Goal: Task Accomplishment & Management: Complete application form

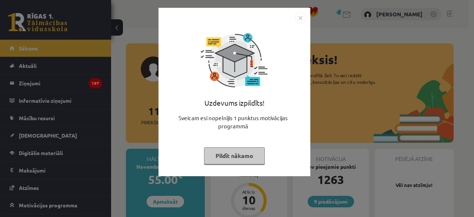
click at [302, 18] on img "Close" at bounding box center [300, 17] width 11 height 11
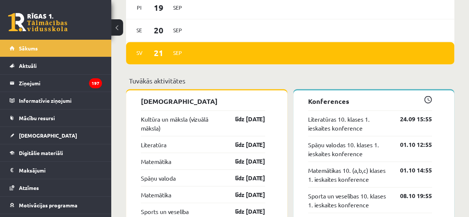
scroll to position [620, 0]
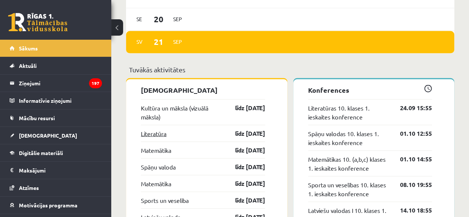
click at [154, 132] on link "Literatūra" at bounding box center [154, 133] width 26 height 9
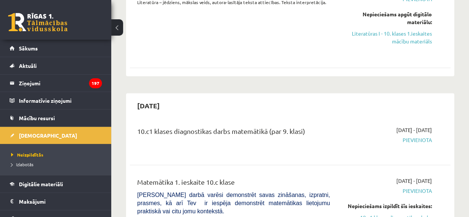
scroll to position [375, 0]
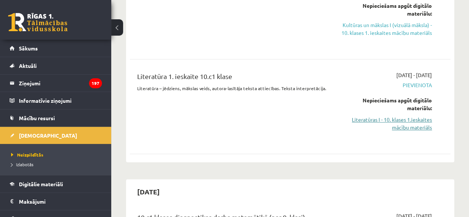
click at [411, 120] on link "Literatūras I - 10. klases 1.ieskaites mācību materiāls" at bounding box center [386, 124] width 91 height 16
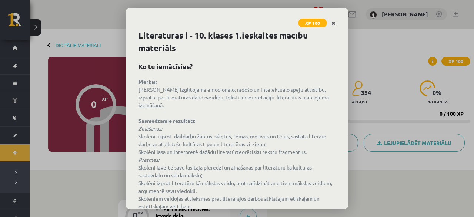
click at [332, 24] on icon "Close" at bounding box center [334, 23] width 4 height 5
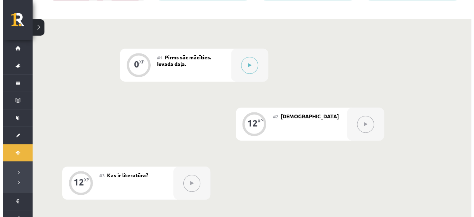
scroll to position [165, 0]
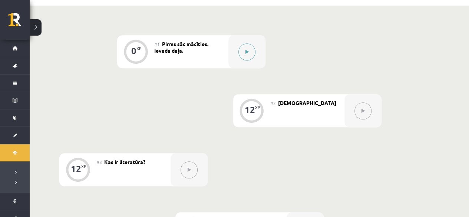
click at [245, 48] on button at bounding box center [246, 51] width 17 height 17
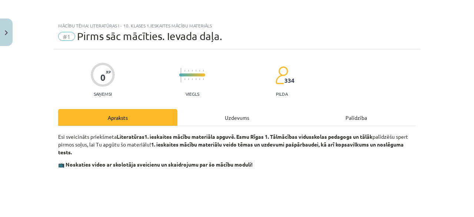
click at [235, 123] on div "Uzdevums" at bounding box center [237, 117] width 119 height 17
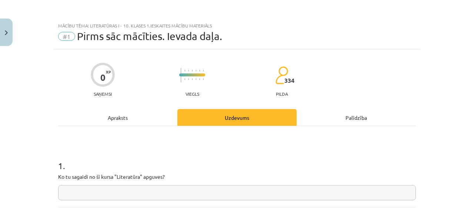
scroll to position [19, 0]
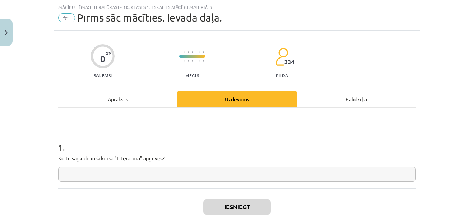
click at [293, 172] on input "text" at bounding box center [237, 173] width 358 height 15
type input "*"
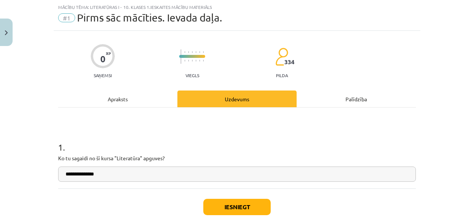
type input "**********"
click at [218, 206] on button "Iesniegt" at bounding box center [236, 207] width 67 height 16
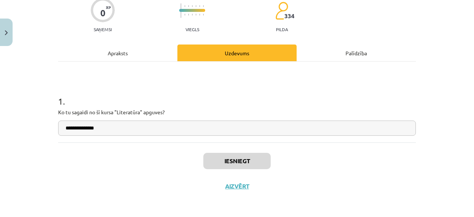
click button "Nākamā nodarbība"
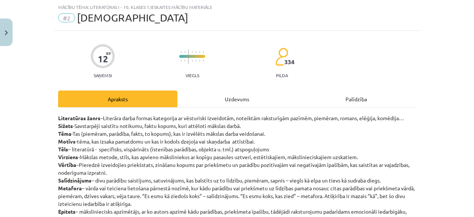
click at [237, 99] on div "Uzdevums" at bounding box center [237, 98] width 119 height 17
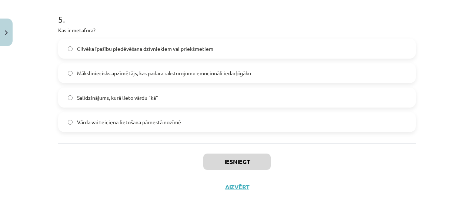
scroll to position [729, 0]
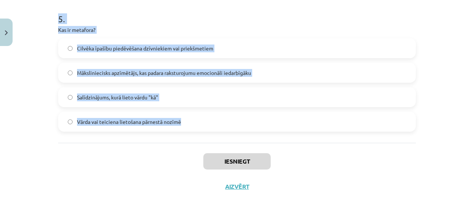
drag, startPoint x: 54, startPoint y: 158, endPoint x: 246, endPoint y: 130, distance: 194.0
copy form "Kas ir sižets? Pārspīlējums kā tēlains izteiksmes paņēmiens Savstarpēji saistīt…"
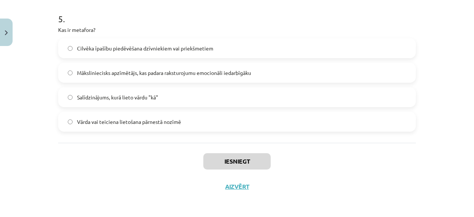
click at [345, 167] on div "Iesniegt Aizvērt" at bounding box center [237, 169] width 358 height 52
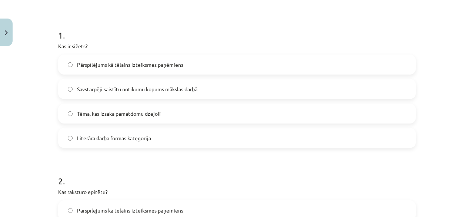
scroll to position [136, 0]
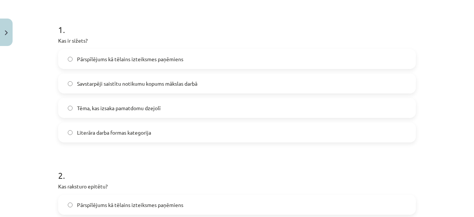
click at [275, 84] on label "Savstarpēji saistītu notikumu kopums mākslas darbā" at bounding box center [237, 83] width 356 height 19
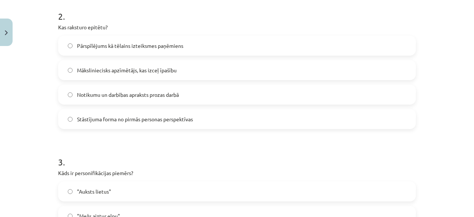
scroll to position [289, 0]
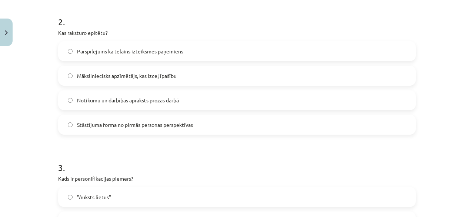
click at [230, 75] on label "Māksliniecisks apzīmētājs, kas izceļ īpašību" at bounding box center [237, 75] width 356 height 19
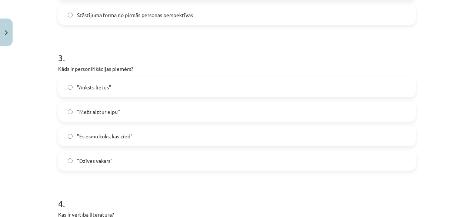
scroll to position [411, 0]
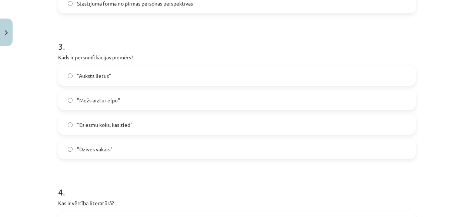
click at [113, 106] on label ""Mežs aiztur elpu"" at bounding box center [237, 100] width 356 height 19
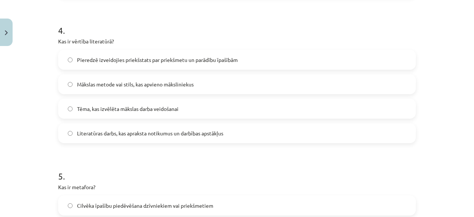
scroll to position [571, 0]
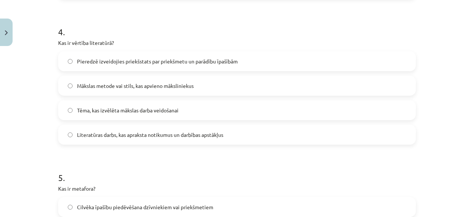
click at [152, 65] on label "Pieredzē izveidojies priekšstats par priekšmetu un parādību īpašībām" at bounding box center [237, 61] width 356 height 19
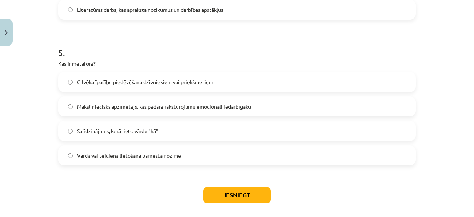
scroll to position [729, 0]
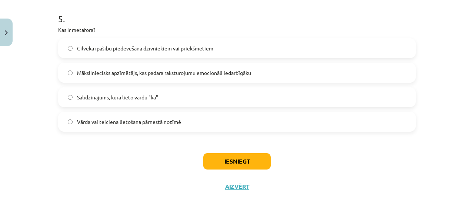
click at [157, 69] on span "Māksliniecisks apzīmētājs, kas padara raksturojumu emocionāli iedarbīgāku" at bounding box center [164, 73] width 174 height 8
click at [132, 119] on span "Vārda vai teiciena lietošana pārnestā nozīmē" at bounding box center [129, 122] width 104 height 8
click at [237, 162] on button "Iesniegt" at bounding box center [236, 161] width 67 height 16
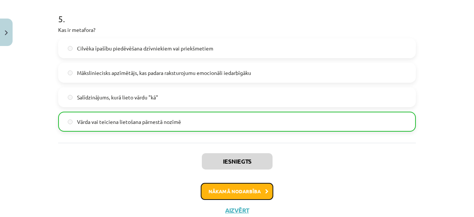
click at [229, 188] on button "Nākamā nodarbība" at bounding box center [237, 191] width 73 height 17
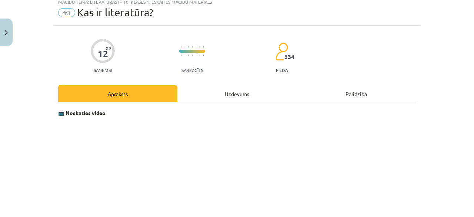
scroll to position [19, 0]
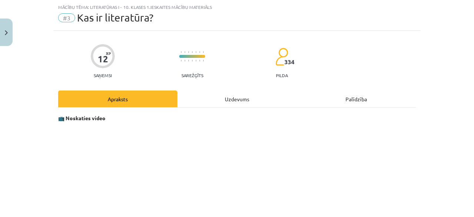
click at [235, 100] on div "Uzdevums" at bounding box center [237, 98] width 119 height 17
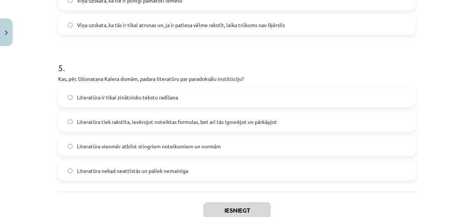
scroll to position [729, 0]
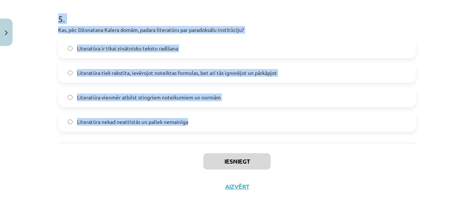
drag, startPoint x: 51, startPoint y: 46, endPoint x: 207, endPoint y: 138, distance: 181.1
copy form "Ko, pēc Džonatana Kalera domām, izsaka jautājums "Kas ir literatūra?"? Literatū…"
click at [38, 74] on div "Mācību tēma: Literatūras i - 10. klases 1.ieskaites mācību materiāls #3 Kas ir …" at bounding box center [237, 108] width 474 height 217
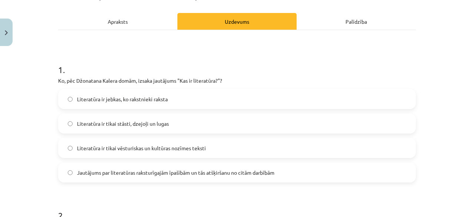
scroll to position [97, 0]
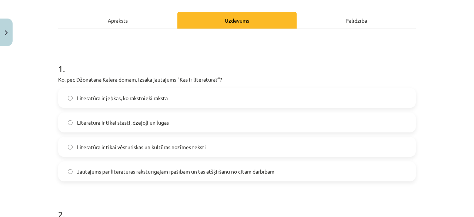
click at [216, 172] on span "Jautājums par literatūras raksturīgajām īpašībām un tās atšķiršanu no citām dar…" at bounding box center [176, 172] width 198 height 8
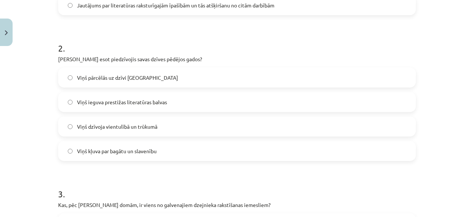
scroll to position [275, 0]
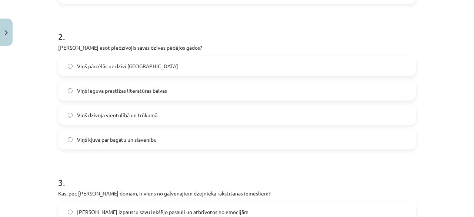
click at [102, 116] on span "Viņš dzīvoja vientulībā un trūkumā" at bounding box center [117, 115] width 80 height 8
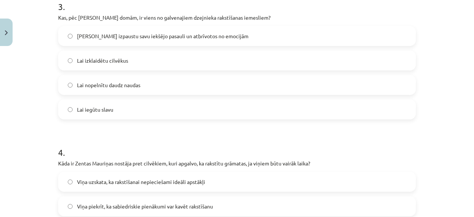
scroll to position [451, 0]
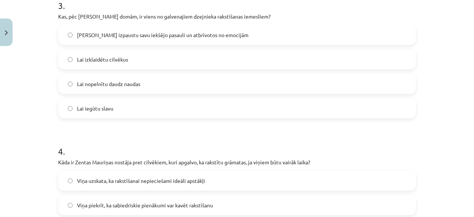
click at [139, 33] on span "Lai izpaustu savu iekšējo pasauli un atbrīvotos no emocijām" at bounding box center [163, 35] width 172 height 8
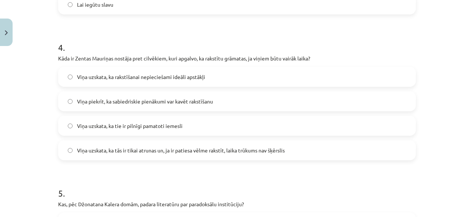
scroll to position [556, 0]
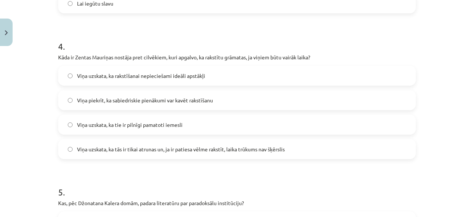
click at [119, 150] on span "Viņa uzskata, ka tās ir tikai atrunas un, ja ir patiesa vēlme rakstīt, laika tr…" at bounding box center [181, 149] width 208 height 8
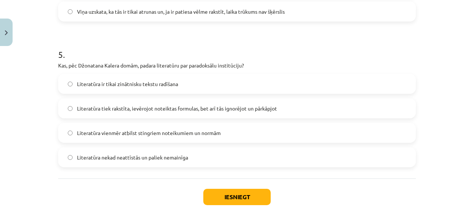
scroll to position [696, 0]
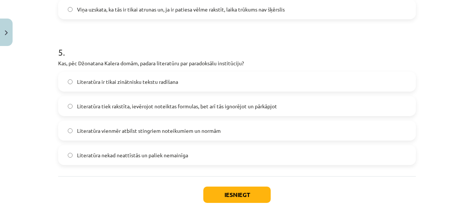
click at [120, 108] on span "Literatūra tiek rakstīta, ievērojot noteiktas formulas, bet arī tās ignorējot u…" at bounding box center [177, 106] width 200 height 8
click at [238, 195] on button "Iesniegt" at bounding box center [236, 194] width 67 height 16
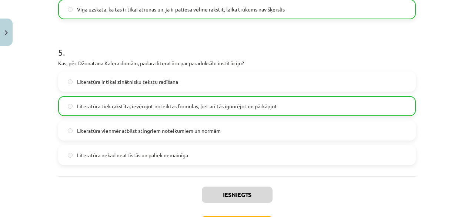
scroll to position [753, 0]
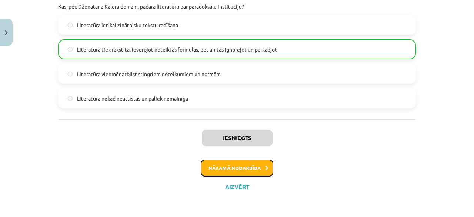
click at [228, 163] on button "Nākamā nodarbība" at bounding box center [237, 167] width 73 height 17
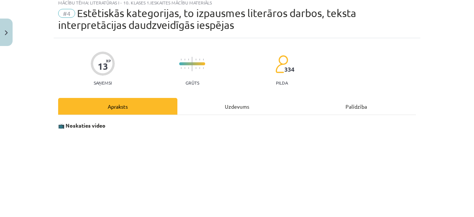
scroll to position [19, 0]
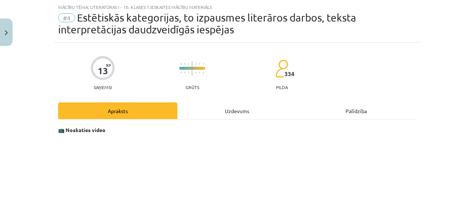
click at [217, 112] on div "Uzdevums" at bounding box center [237, 110] width 119 height 17
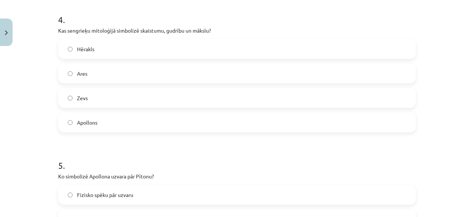
scroll to position [741, 0]
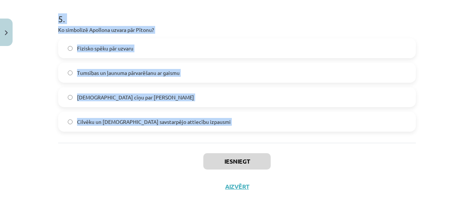
drag, startPoint x: 50, startPoint y: 69, endPoint x: 196, endPoint y: 143, distance: 163.7
click at [196, 143] on div "Mācību tēma: Literatūras i - 10. klases 1.ieskaites mācību materiāls #4 Estētis…" at bounding box center [237, 108] width 474 height 217
copy form "Kāda bija senajiem grieķiem skaistuma ideāla būtiskākā īpašība? Bagātība Gudrīb…"
click at [456, 141] on div "Mācību tēma: Literatūras i - 10. klases 1.ieskaites mācību materiāls #4 Estētis…" at bounding box center [237, 108] width 474 height 217
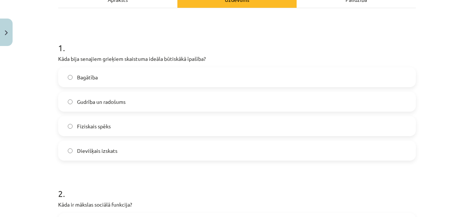
scroll to position [134, 0]
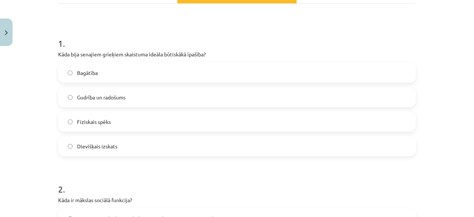
click at [179, 123] on label "Fiziskais spēks" at bounding box center [237, 121] width 356 height 19
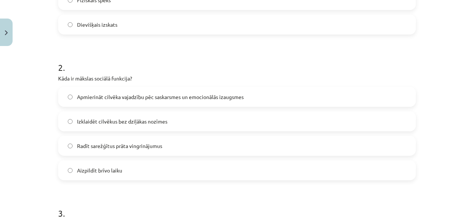
scroll to position [255, 0]
click at [219, 87] on div "2 . Kāda ir mākslas sociālā funkcija? Apmierināt cilvēka vajadzību pēc saskarsm…" at bounding box center [237, 115] width 358 height 131
click at [221, 93] on label "Apmierināt cilvēka vajadzību pēc saskarsmes un emocionālās izaugsmes" at bounding box center [237, 97] width 356 height 19
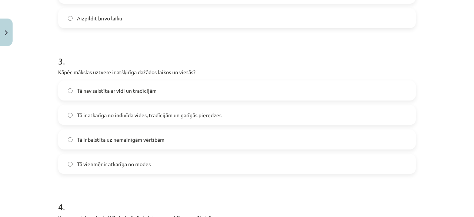
scroll to position [414, 0]
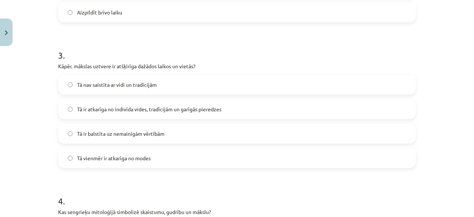
click at [162, 100] on label "Tā ir atkarīga no indivīda vides, tradīcijām un garīgās pieredzes" at bounding box center [237, 109] width 356 height 19
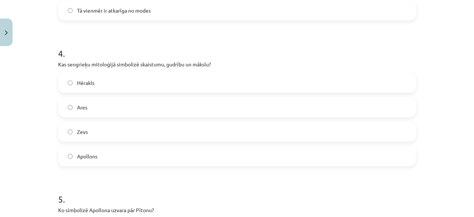
scroll to position [568, 0]
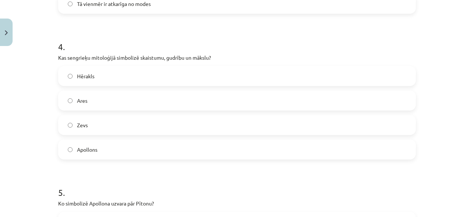
click at [108, 139] on div "Apollons" at bounding box center [237, 149] width 358 height 20
click at [238, 140] on label "Apollons" at bounding box center [237, 149] width 356 height 19
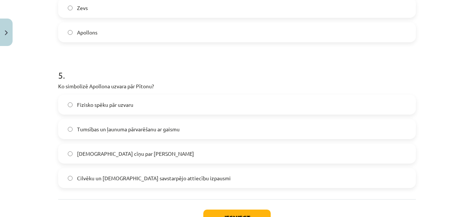
scroll to position [741, 0]
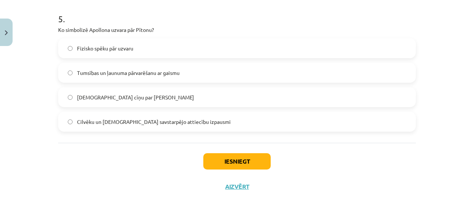
click at [108, 68] on label "Tumsības un ļaunuma pārvarēšanu ar gaismu" at bounding box center [237, 72] width 356 height 19
click at [241, 163] on button "Iesniegt" at bounding box center [236, 161] width 67 height 16
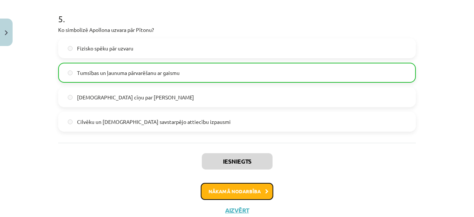
click at [242, 187] on button "Nākamā nodarbība" at bounding box center [237, 191] width 73 height 17
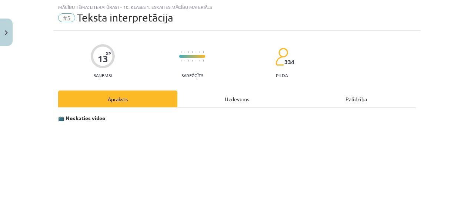
scroll to position [19, 0]
click at [237, 101] on div "Uzdevums" at bounding box center [237, 98] width 119 height 17
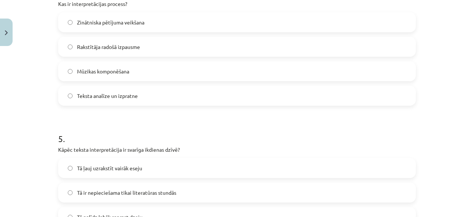
scroll to position [729, 0]
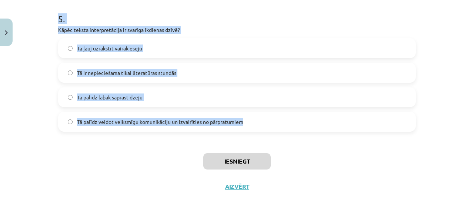
drag, startPoint x: 45, startPoint y: 32, endPoint x: 257, endPoint y: 121, distance: 230.2
click at [257, 121] on div "Mācību tēma: Literatūras i - 10. klases 1.ieskaites mācību materiāls #5 Teksta …" at bounding box center [237, 108] width 474 height 217
copy form "Kā teksta interpretācija var ietekmēt radošo darbību? Tā nosaka precīzus noteik…"
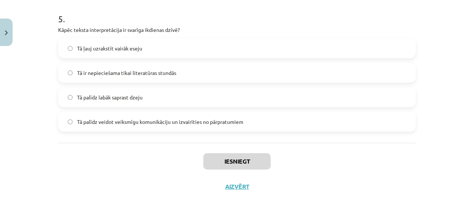
click at [114, 150] on div "Iesniegt Aizvērt" at bounding box center [237, 169] width 358 height 52
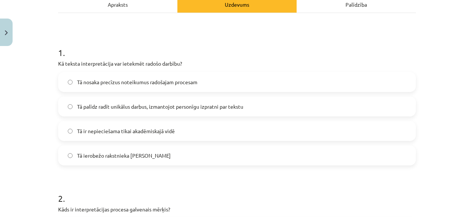
scroll to position [123, 0]
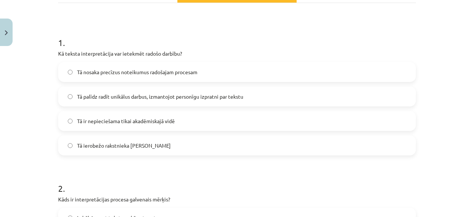
click at [155, 98] on span "Tā palīdz radīt unikālus darbus, izmantojot personīgu izpratni par tekstu" at bounding box center [160, 97] width 166 height 8
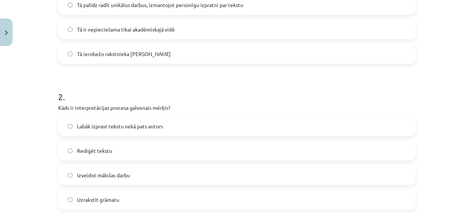
scroll to position [264, 0]
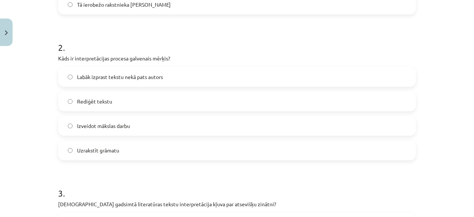
click at [155, 73] on span "Labāk izprast tekstu nekā pats autors" at bounding box center [120, 77] width 86 height 8
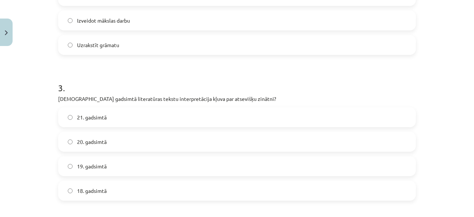
scroll to position [376, 0]
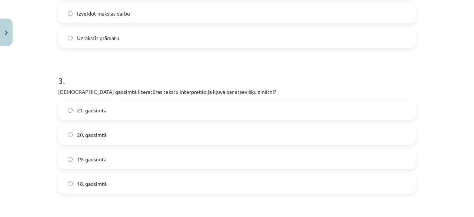
click at [129, 129] on label "20. gadsimtā" at bounding box center [237, 134] width 356 height 19
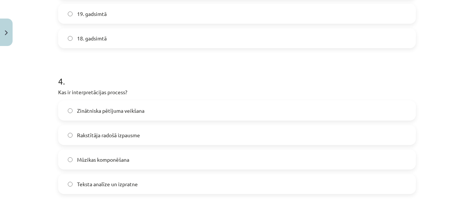
scroll to position [529, 0]
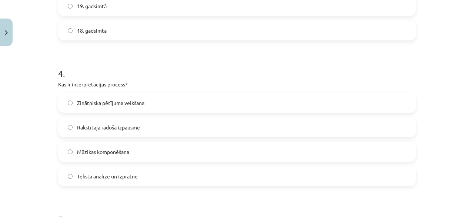
click at [153, 173] on label "Teksta analīze un izpratne" at bounding box center [237, 176] width 356 height 19
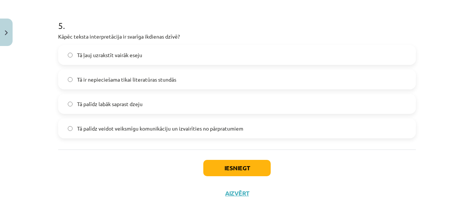
scroll to position [721, 0]
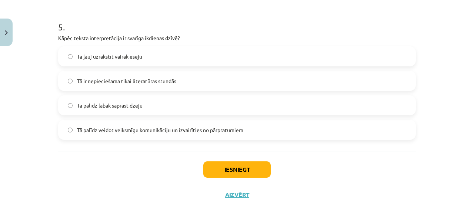
click at [175, 130] on span "Tā palīdz veidot veiksmīgu komunikāciju un izvairīties no pārpratumiem" at bounding box center [160, 130] width 166 height 8
click at [234, 171] on button "Iesniegt" at bounding box center [236, 169] width 67 height 16
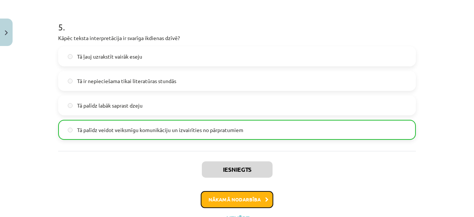
click at [242, 200] on button "Nākamā nodarbība" at bounding box center [237, 199] width 73 height 17
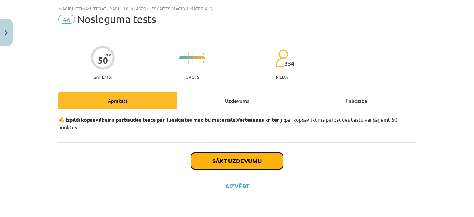
click at [241, 158] on button "Sākt uzdevumu" at bounding box center [237, 161] width 92 height 16
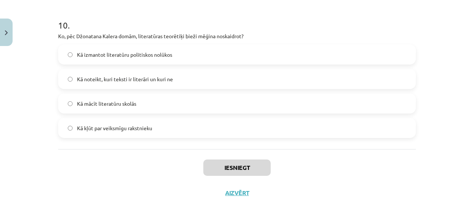
scroll to position [1458, 0]
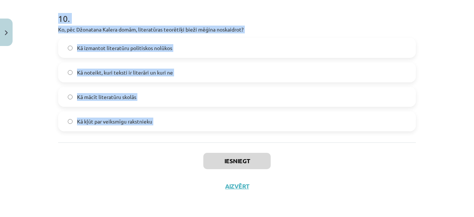
drag, startPoint x: 50, startPoint y: 161, endPoint x: 184, endPoint y: 148, distance: 134.8
click at [184, 148] on div "Mācību tēma: Literatūras i - 10. klases 1.ieskaites mācību materiāls #6 Noslēgu…" at bounding box center [237, 108] width 474 height 217
copy form "Kā mākslas darbos parasti tiek atspoguļots neglītais vai bezjēdzīgais? Tas vien…"
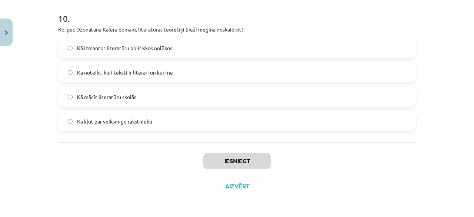
click at [150, 188] on div "Iesniegt Aizvērt" at bounding box center [237, 168] width 358 height 52
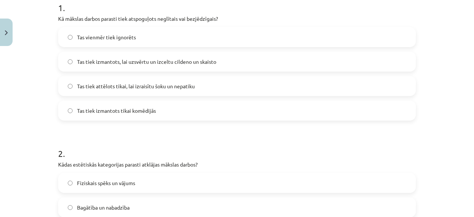
scroll to position [153, 0]
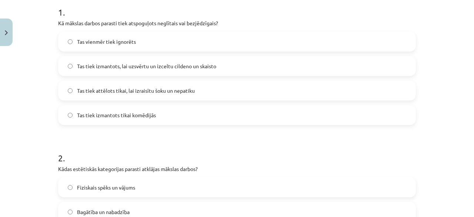
click at [159, 62] on span "Tas tiek izmantots, lai uzsvērtu un izceltu cildeno un skaisto" at bounding box center [146, 66] width 139 height 8
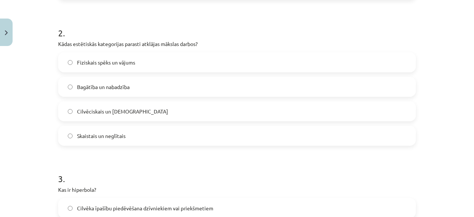
scroll to position [280, 0]
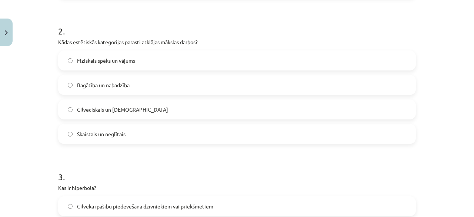
drag, startPoint x: 89, startPoint y: 133, endPoint x: 262, endPoint y: 126, distance: 173.5
click at [262, 126] on label "Skaistais un neglītais" at bounding box center [237, 134] width 356 height 19
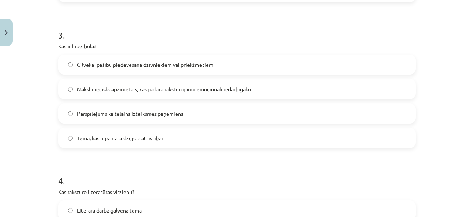
scroll to position [418, 0]
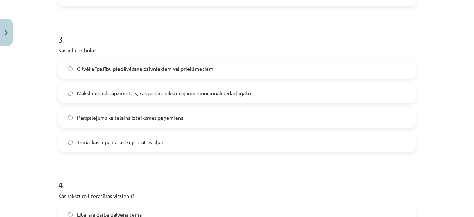
click at [139, 110] on label "Pārspīlējums kā tēlains izteiksmes paņēmiens" at bounding box center [237, 117] width 356 height 19
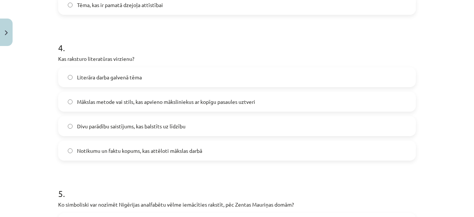
scroll to position [569, 0]
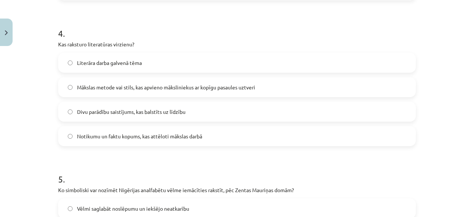
click at [138, 83] on span "Mākslas metode vai stils, kas apvieno māksliniekus ar kopīgu pasaules uztveri" at bounding box center [166, 87] width 178 height 8
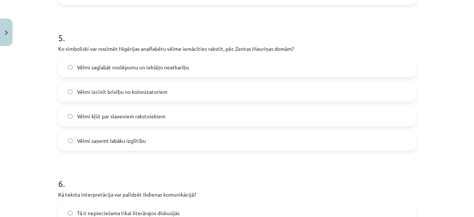
scroll to position [717, 0]
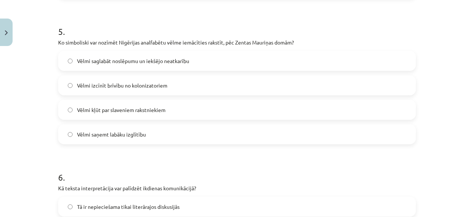
click at [107, 85] on span "Vēlmi izcīnīt brīvību no kolonizatoriem" at bounding box center [122, 86] width 90 height 8
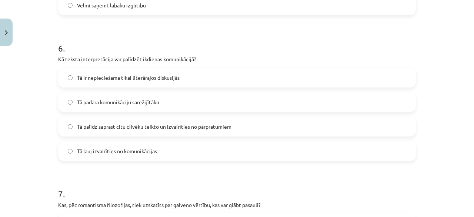
scroll to position [864, 0]
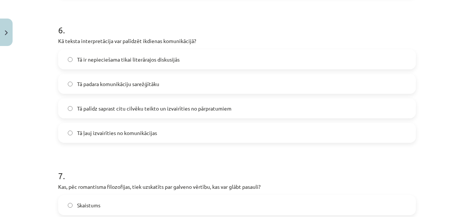
click at [118, 105] on span "Tā palīdz saprast citu cilvēku teikto un izvairīties no pārpratumiem" at bounding box center [154, 109] width 155 height 8
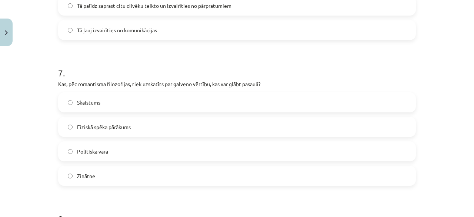
scroll to position [981, 0]
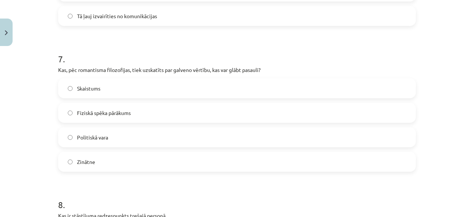
click at [104, 118] on label "Fiziskā spēka pārākums" at bounding box center [237, 112] width 356 height 19
click at [93, 87] on span "Skaistums" at bounding box center [88, 88] width 23 height 8
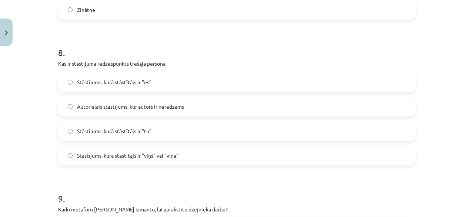
scroll to position [1147, 0]
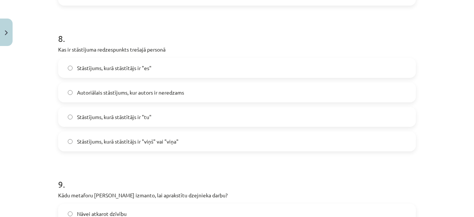
click at [131, 138] on span "Stāstījums, kurā stāstītājs ir "viņš" vai "viņa"" at bounding box center [128, 141] width 102 height 8
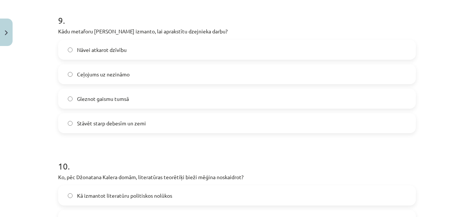
scroll to position [1316, 0]
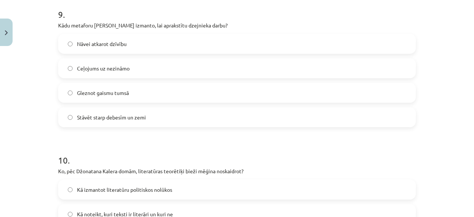
click at [121, 38] on label "Nāvei atkarot dzīvību" at bounding box center [237, 43] width 356 height 19
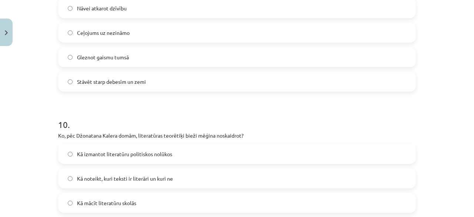
scroll to position [1457, 0]
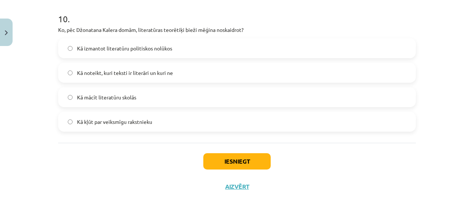
click at [123, 82] on div "Kā noteikt, kuri teksti ir literāri un kuri ne" at bounding box center [237, 73] width 358 height 20
click at [122, 77] on label "Kā noteikt, kuri teksti ir literāri un kuri ne" at bounding box center [237, 72] width 356 height 19
click at [236, 165] on button "Iesniegt" at bounding box center [236, 161] width 67 height 16
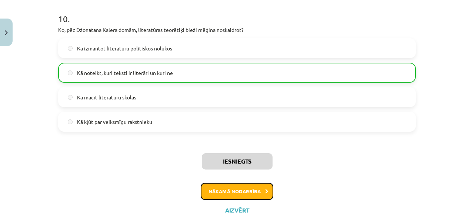
click at [225, 185] on button "Nākamā nodarbība" at bounding box center [237, 191] width 73 height 17
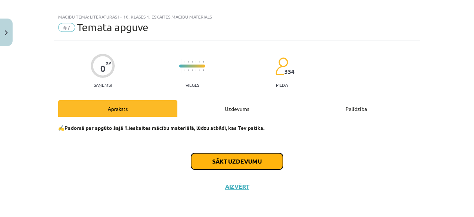
click at [240, 162] on button "Sākt uzdevumu" at bounding box center [237, 161] width 92 height 16
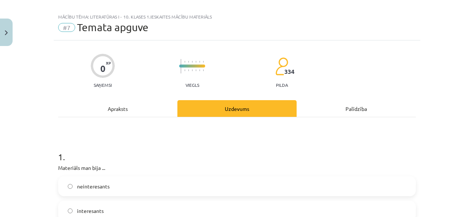
click at [172, 181] on label "neinteresants" at bounding box center [237, 186] width 356 height 19
click at [255, 207] on label "interesants" at bounding box center [237, 210] width 356 height 19
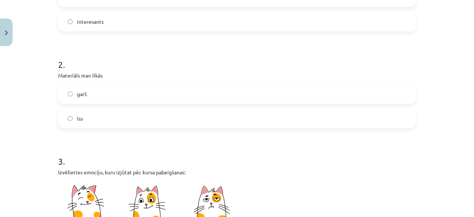
scroll to position [222, 0]
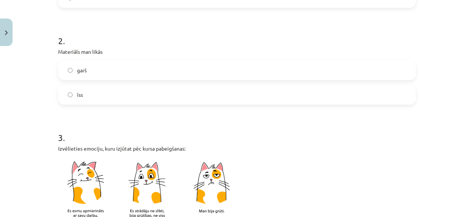
click at [258, 69] on label "garš" at bounding box center [237, 70] width 356 height 19
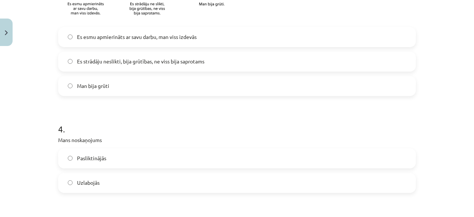
scroll to position [436, 0]
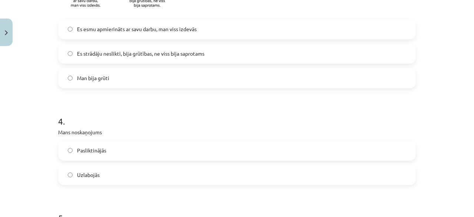
click at [220, 53] on label "Es strādāju neslikti, bija grūtības, ne viss bija saprotams" at bounding box center [237, 53] width 356 height 19
click at [116, 166] on label "Uzlabojās" at bounding box center [237, 175] width 356 height 19
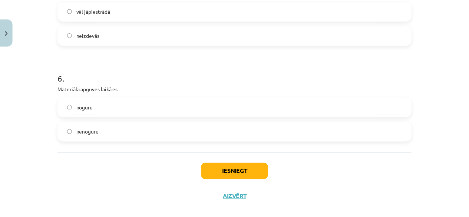
scroll to position [707, 0]
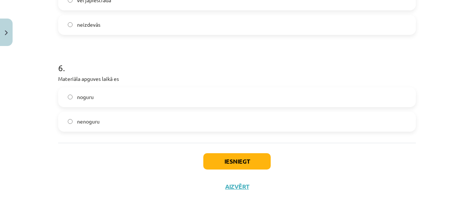
click at [251, 96] on label "noguru" at bounding box center [237, 97] width 356 height 19
click at [219, 158] on button "Iesniegt" at bounding box center [236, 161] width 67 height 16
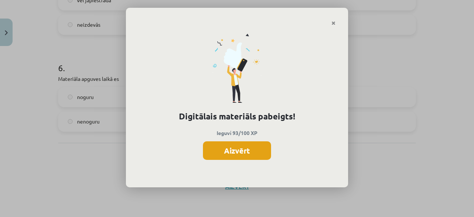
click at [242, 150] on button "Aizvērt" at bounding box center [237, 150] width 68 height 19
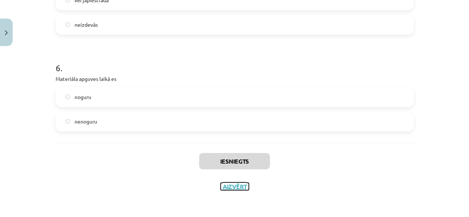
click at [226, 185] on button "Aizvērt" at bounding box center [234, 186] width 28 height 7
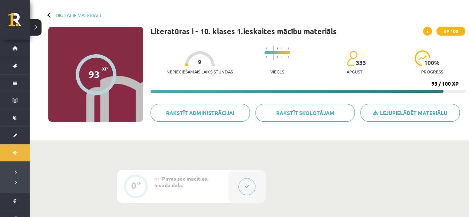
scroll to position [15, 0]
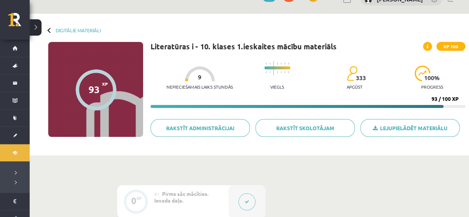
click at [50, 30] on div at bounding box center [49, 29] width 5 height 5
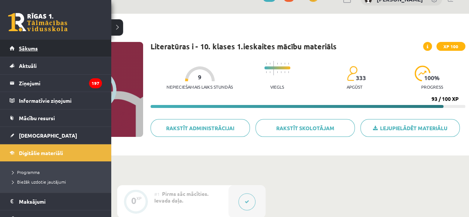
click at [35, 49] on span "Sākums" at bounding box center [28, 48] width 19 height 7
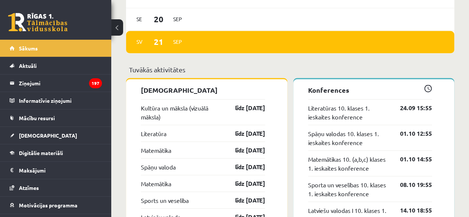
scroll to position [614, 0]
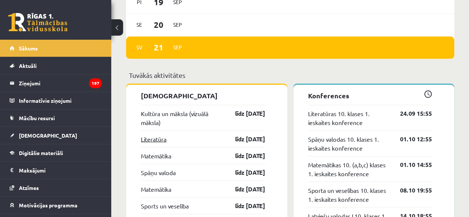
click at [154, 139] on link "Literatūra" at bounding box center [154, 138] width 26 height 9
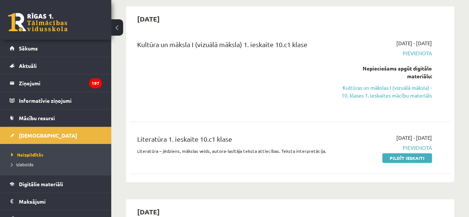
scroll to position [304, 0]
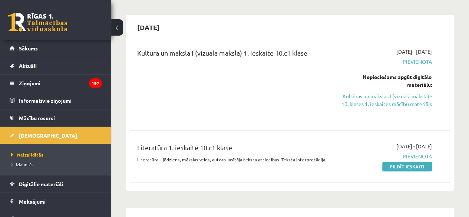
click at [394, 160] on div "[DATE] - [DATE] [GEOGRAPHIC_DATA] Pildīt ieskaiti" at bounding box center [386, 156] width 102 height 28
click at [394, 165] on link "Pildīt ieskaiti" at bounding box center [407, 167] width 50 height 10
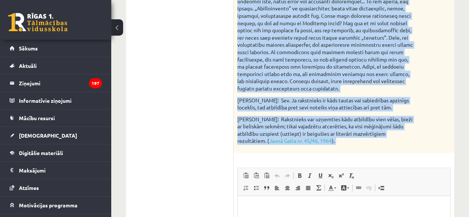
scroll to position [564, 0]
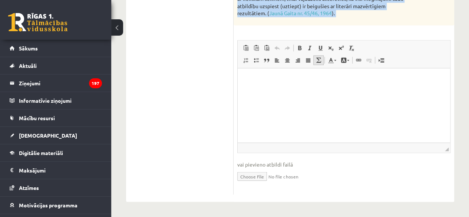
drag, startPoint x: 237, startPoint y: 58, endPoint x: 313, endPoint y: 63, distance: 75.8
copy div "Loremips dolorsitam consectetu adipi eli seddoeiusm, temporincid ut laboreet do…"
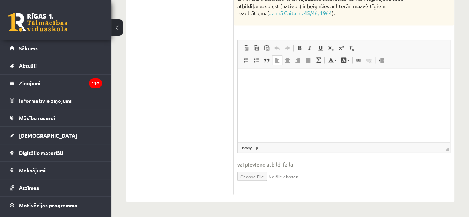
click at [272, 90] on html at bounding box center [344, 79] width 212 height 23
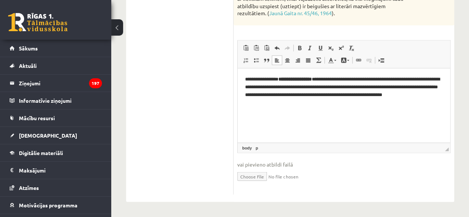
click at [333, 79] on p "**********" at bounding box center [344, 91] width 198 height 31
click at [296, 47] on span at bounding box center [299, 48] width 6 height 6
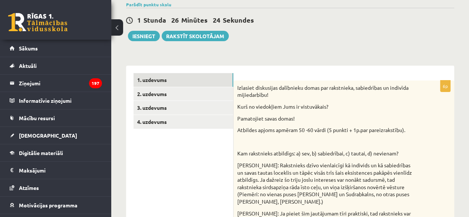
scroll to position [67, 0]
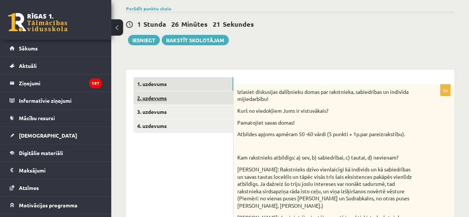
click at [213, 94] on link "2. uzdevums" at bounding box center [183, 98] width 100 height 14
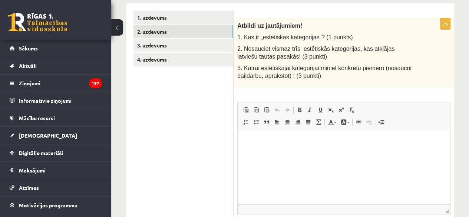
scroll to position [128, 0]
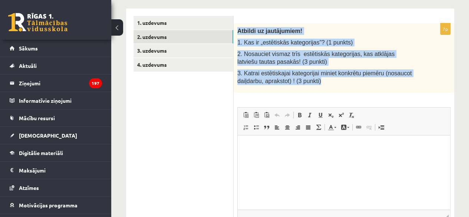
drag, startPoint x: 237, startPoint y: 27, endPoint x: 316, endPoint y: 89, distance: 100.7
click at [316, 89] on div "Atbildi uz jautājumiem! 1. Kas ir „estētiskās kategorijas”? (1 punkts) 2. Nosau…" at bounding box center [343, 57] width 220 height 69
copy div "Atbildi uz jautājumiem! 1. Kas ir „estētiskās kategorijas”? (1 punkts) 2. Nosau…"
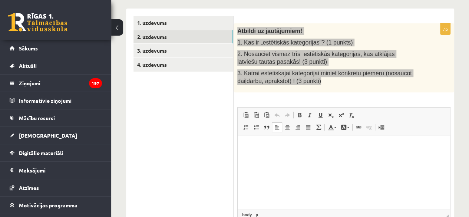
click at [260, 158] on html at bounding box center [344, 146] width 212 height 23
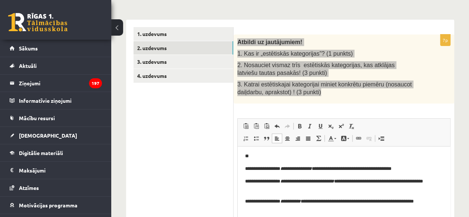
scroll to position [116, 0]
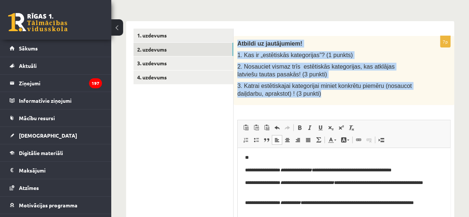
click at [444, 71] on div "Atbildi uz jautājumiem! 1. Kas ir „estētiskās kategorijas”? (1 punkts) 2. Nosau…" at bounding box center [343, 70] width 220 height 69
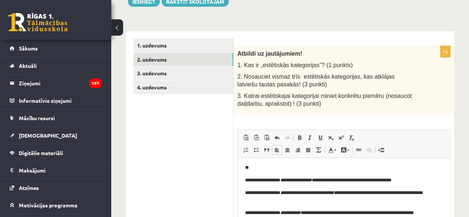
scroll to position [105, 0]
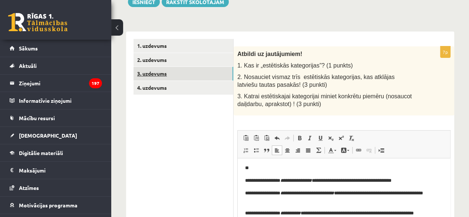
click at [185, 70] on link "3. uzdevums" at bounding box center [183, 74] width 100 height 14
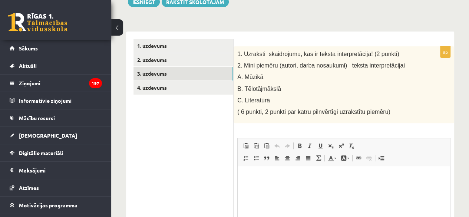
scroll to position [0, 0]
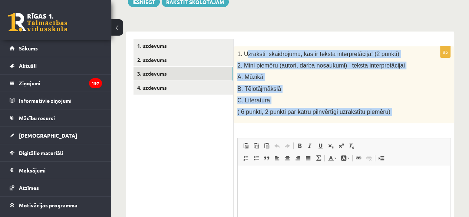
drag, startPoint x: 245, startPoint y: 55, endPoint x: 380, endPoint y: 133, distance: 155.9
click at [380, 133] on div "8p 1. Uzraksti skaidrojumu, kas ir teksta interpretācija! (2 punkti) 2. Mini pi…" at bounding box center [343, 169] width 220 height 246
copy div "zraksti skaidrojumu, kas ir teksta interpretācija! (2 punkti) 2. Mini piemēru (…"
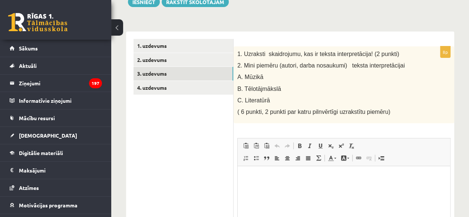
click at [165, 134] on ul "1. uzdevums 2. uzdevums 3. uzdevums 4. uzdevums" at bounding box center [183, 165] width 100 height 253
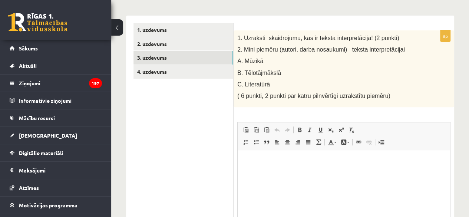
scroll to position [135, 0]
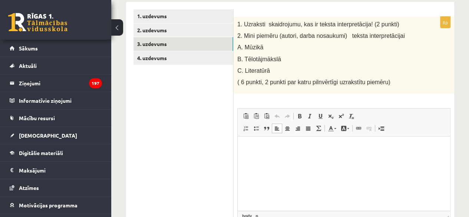
click at [330, 159] on html at bounding box center [344, 147] width 212 height 23
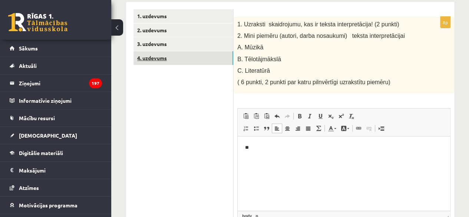
click at [210, 53] on link "4. uzdevums" at bounding box center [183, 58] width 100 height 14
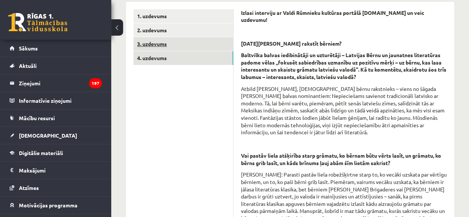
scroll to position [0, 0]
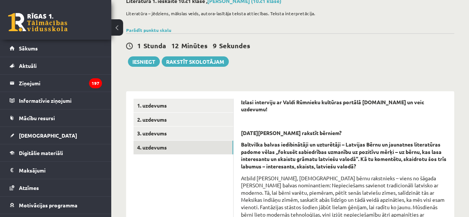
scroll to position [60, 0]
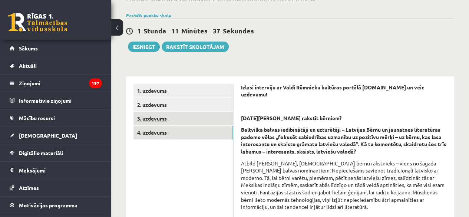
click at [211, 119] on link "3. uzdevums" at bounding box center [183, 119] width 100 height 14
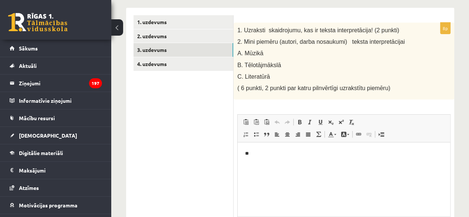
scroll to position [0, 0]
click at [268, 152] on p "**" at bounding box center [344, 154] width 198 height 8
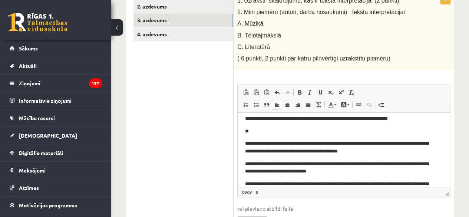
scroll to position [21, 0]
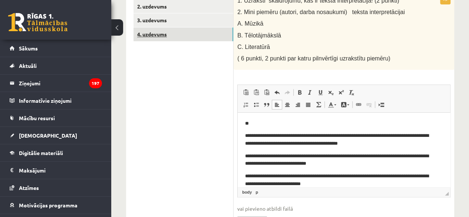
click at [174, 37] on link "4. uzdevums" at bounding box center [183, 34] width 100 height 14
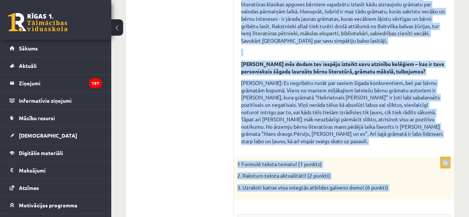
scroll to position [407, 0]
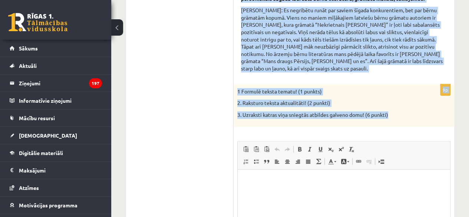
drag, startPoint x: 238, startPoint y: 9, endPoint x: 392, endPoint y: 109, distance: 183.3
click at [392, 109] on div "Izlasi interviju ar Valdi Rūmnieku kultūras portālā www.satori.lv un veic uzdev…" at bounding box center [343, 16] width 220 height 573
copy form "2013. gada 17. jūlijs Kā rakstīt bērniem? Baltvilka balvas iedibinātāji un uztu…"
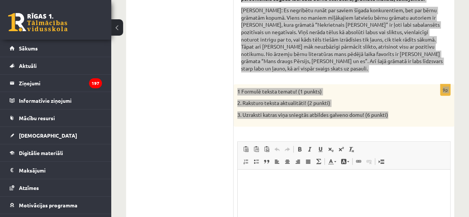
click at [267, 192] on html at bounding box center [344, 180] width 212 height 23
click at [267, 192] on html "*" at bounding box center [344, 180] width 212 height 23
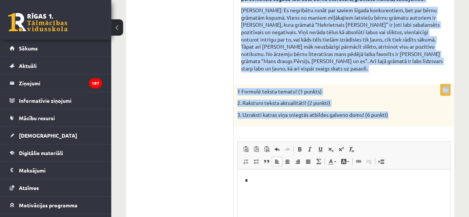
click at [325, 74] on form "Izlasi interviju ar Valdi Rūmnieku kultūras portālā www.satori.lv un veic uzdev…" at bounding box center [344, 16] width 206 height 558
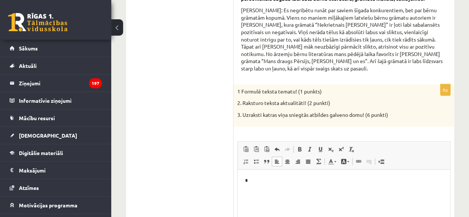
click at [271, 188] on html "*" at bounding box center [344, 180] width 212 height 23
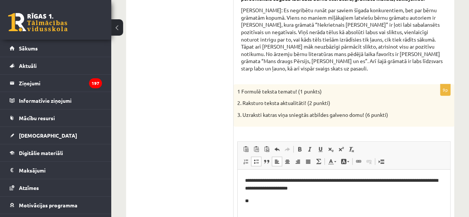
scroll to position [419, 0]
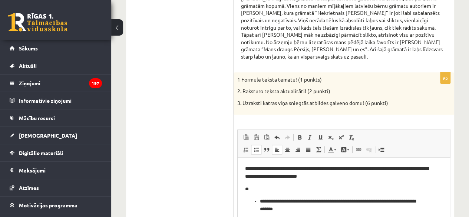
click at [259, 208] on ul "**********" at bounding box center [344, 212] width 198 height 28
click at [261, 200] on p "**********" at bounding box center [341, 206] width 162 height 16
click at [259, 202] on ul "**********" at bounding box center [344, 212] width 198 height 28
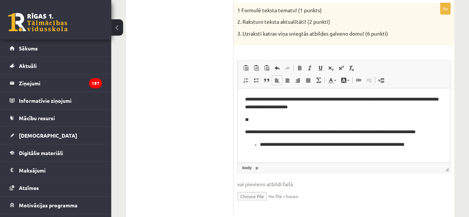
scroll to position [500, 0]
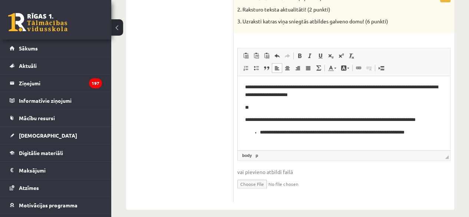
click at [260, 135] on p "**********" at bounding box center [344, 133] width 168 height 8
click at [407, 133] on p "**********" at bounding box center [344, 133] width 198 height 8
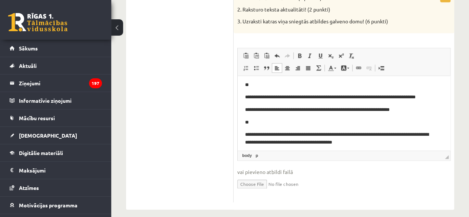
scroll to position [30, 0]
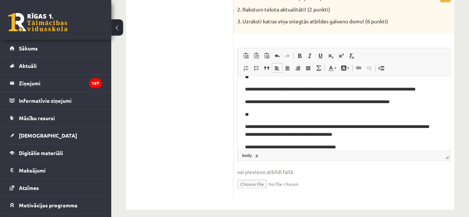
click at [337, 147] on p "**********" at bounding box center [341, 147] width 192 height 8
click at [353, 146] on p "**********" at bounding box center [341, 147] width 192 height 8
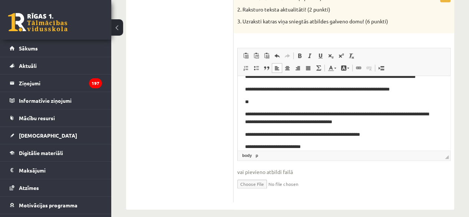
click at [382, 130] on body "**********" at bounding box center [344, 95] width 198 height 110
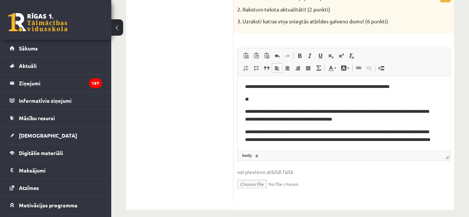
scroll to position [67, 0]
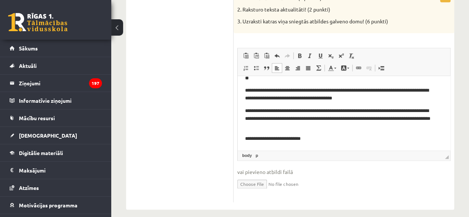
drag, startPoint x: 448, startPoint y: 125, endPoint x: 687, endPoint y: 216, distance: 255.8
click at [321, 137] on p "**********" at bounding box center [341, 139] width 192 height 8
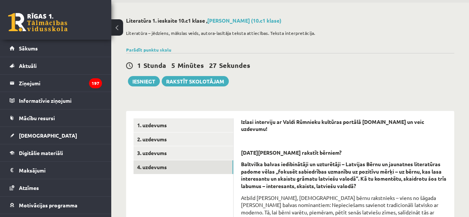
scroll to position [0, 0]
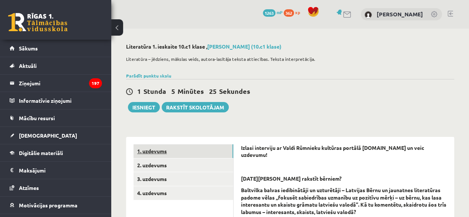
click at [157, 150] on link "1. uzdevums" at bounding box center [183, 151] width 100 height 14
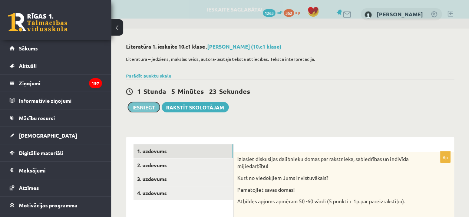
click at [146, 106] on button "Iesniegt" at bounding box center [144, 107] width 32 height 10
